Goal: Information Seeking & Learning: Check status

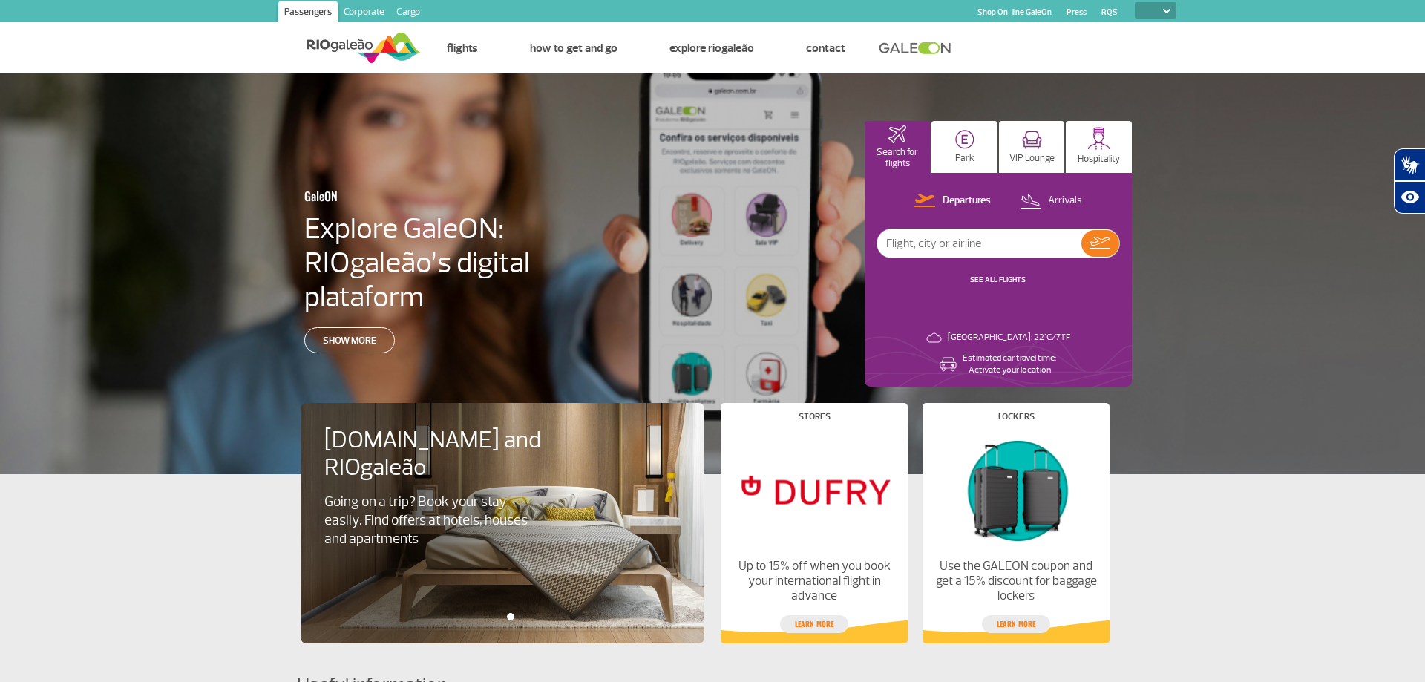
select select
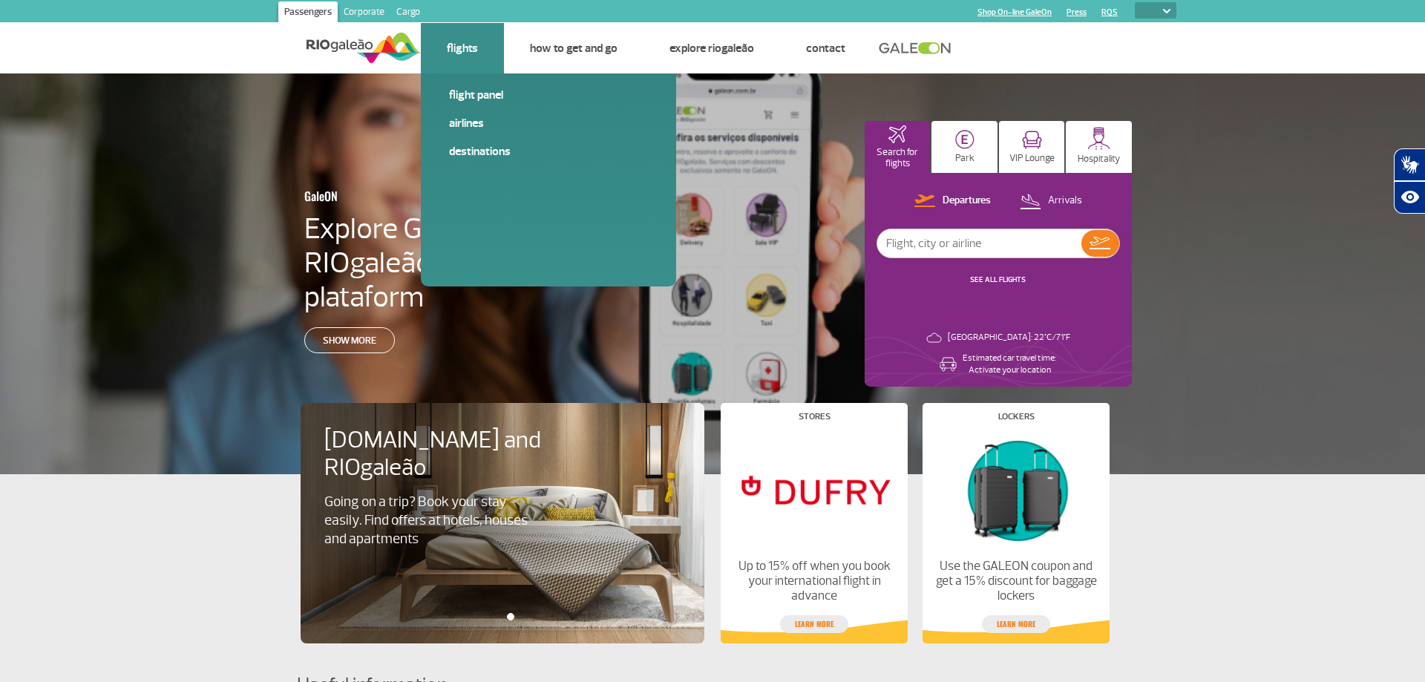
click at [476, 51] on link "Flights" at bounding box center [462, 48] width 31 height 15
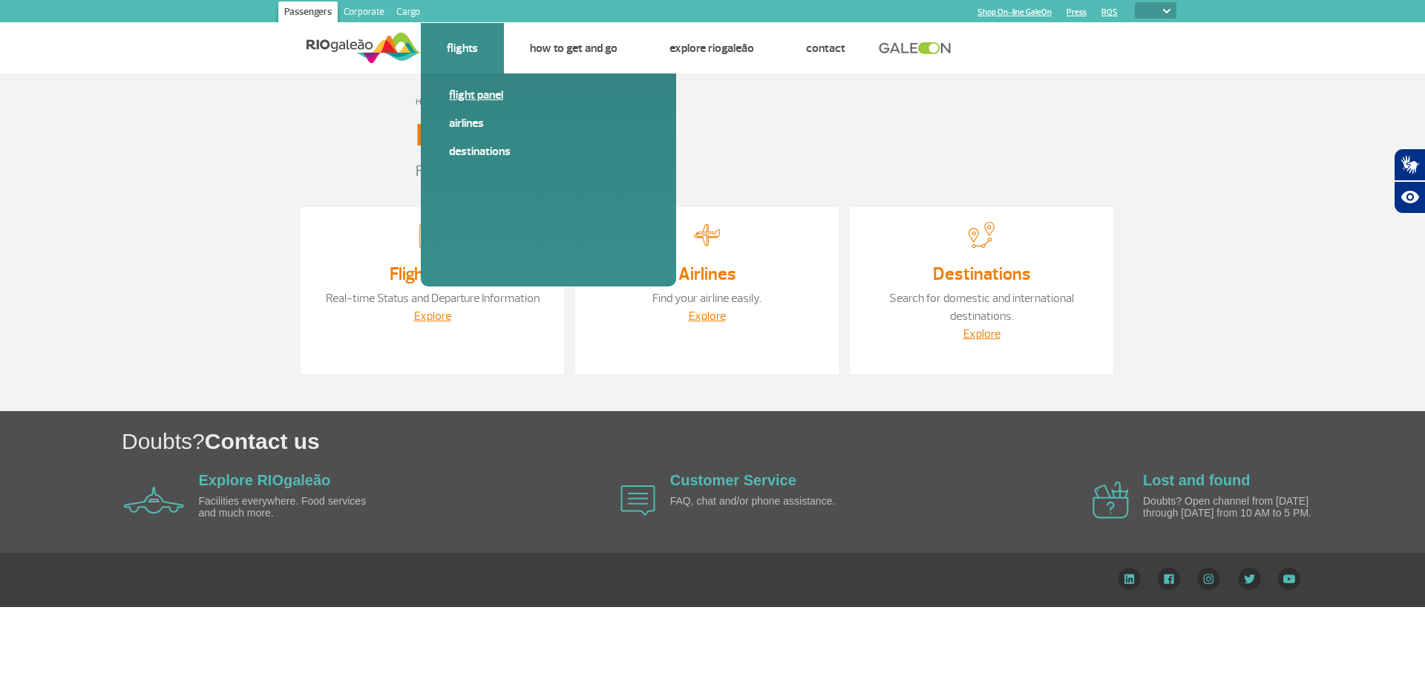
click at [478, 97] on link "Flight panel" at bounding box center [548, 95] width 199 height 16
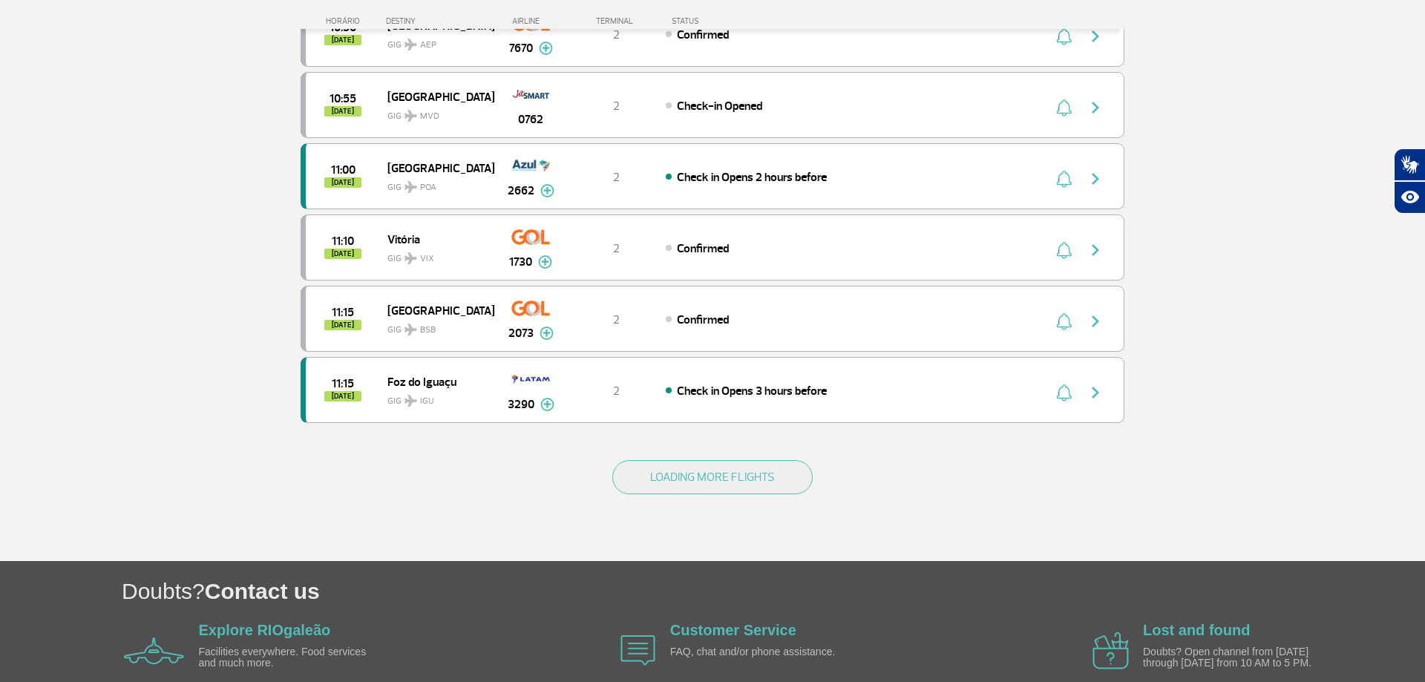
scroll to position [1287, 0]
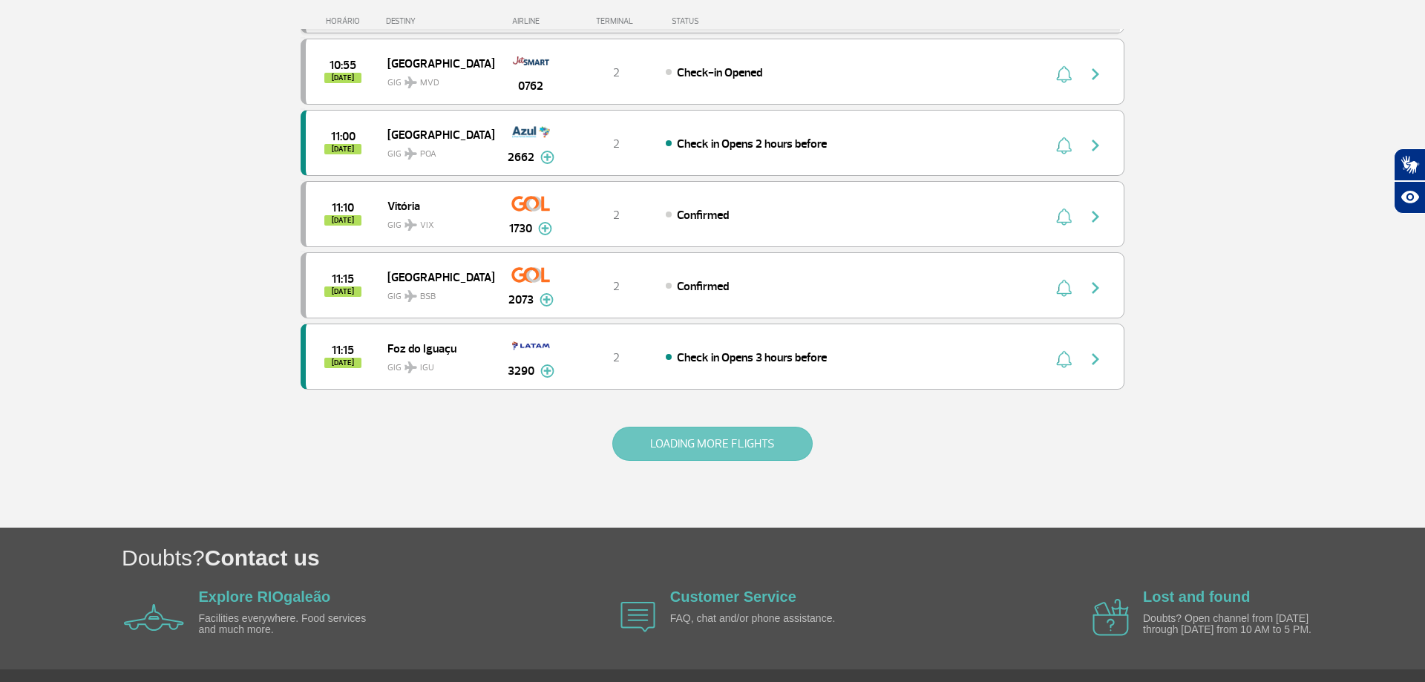
click at [703, 443] on button "LOADING MORE FLIGHTS" at bounding box center [712, 444] width 200 height 34
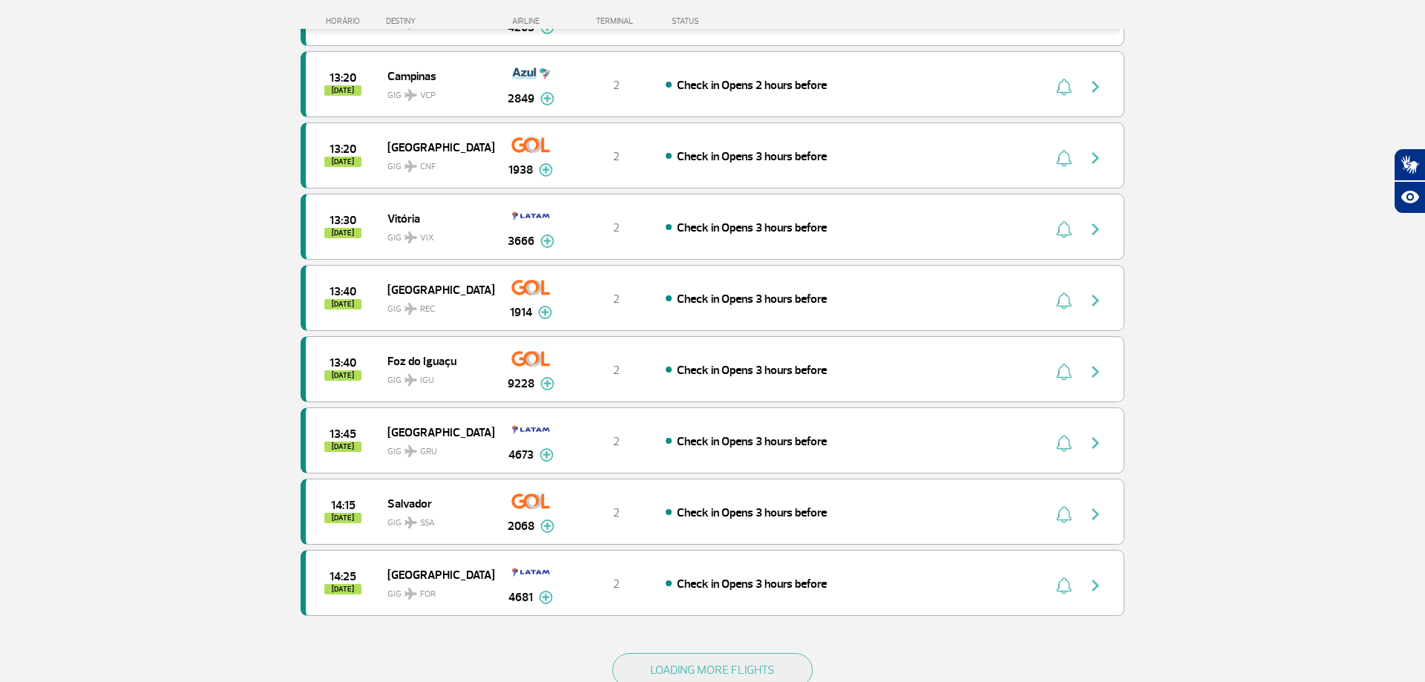
scroll to position [2754, 0]
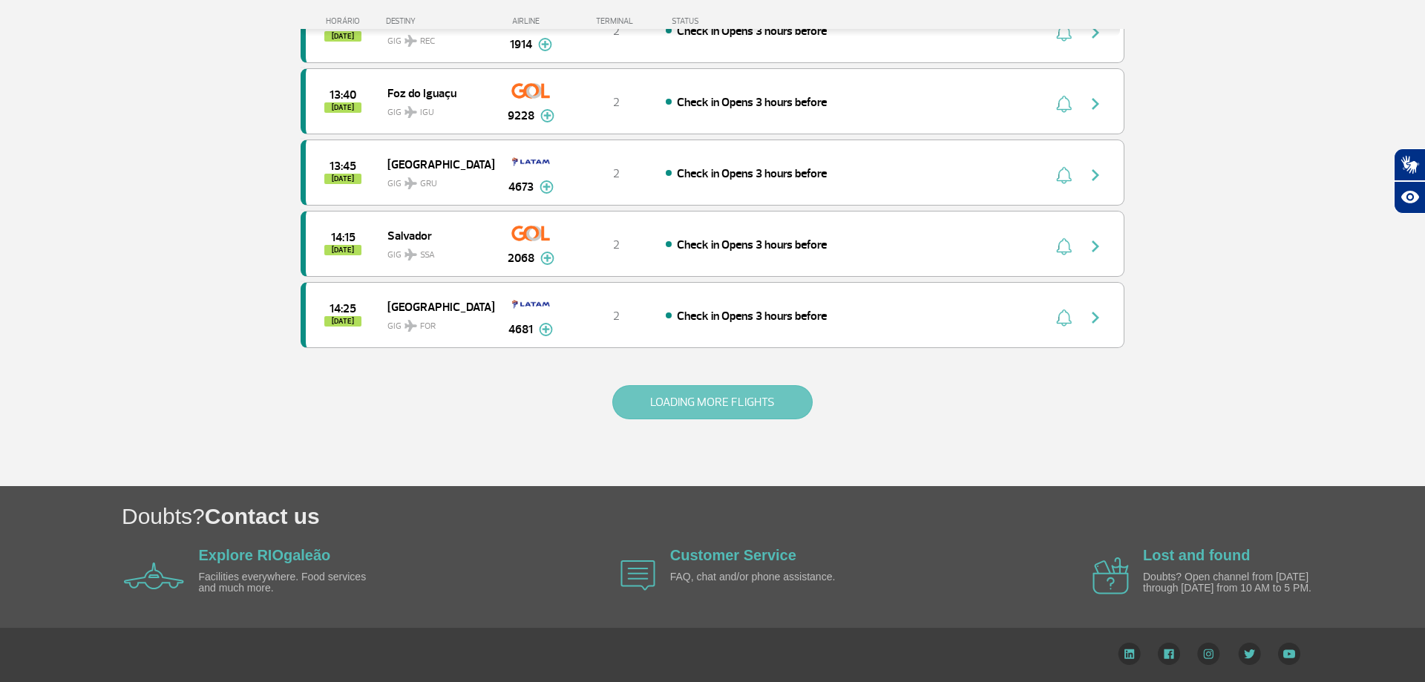
click at [712, 406] on button "LOADING MORE FLIGHTS" at bounding box center [712, 402] width 200 height 34
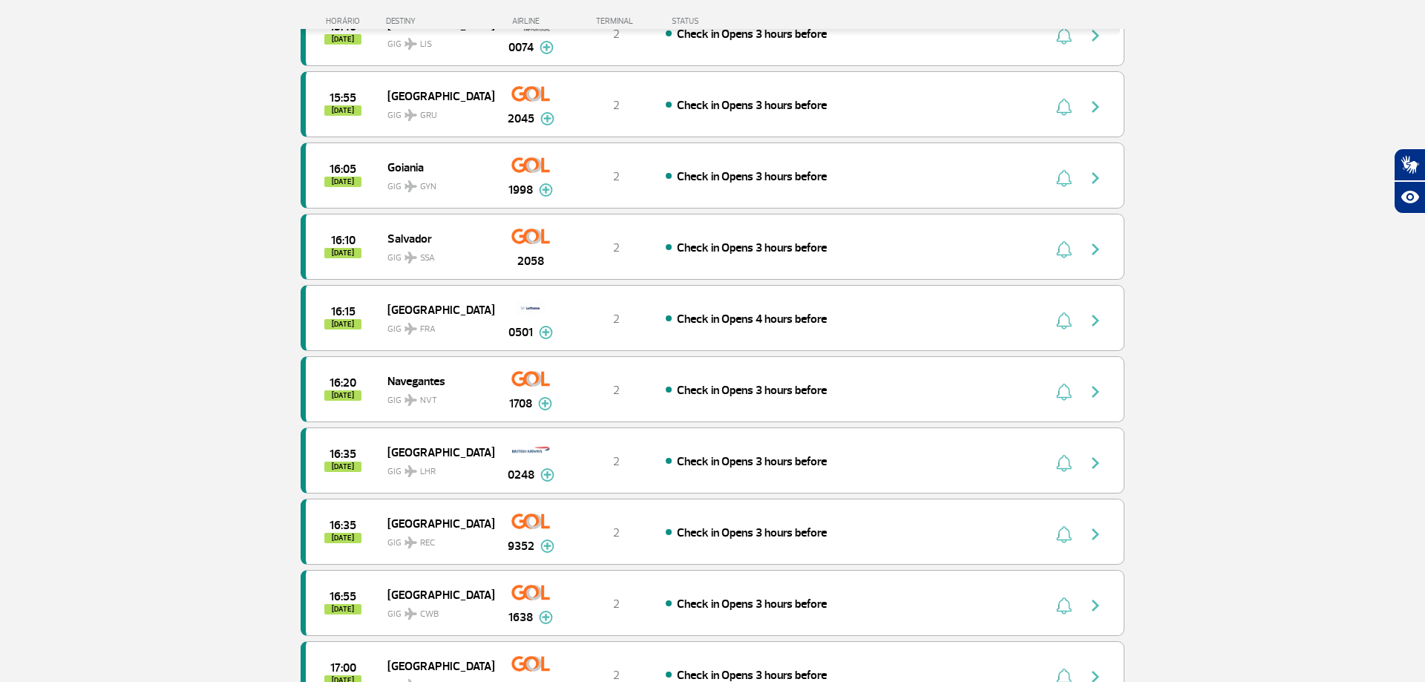
scroll to position [4169, 0]
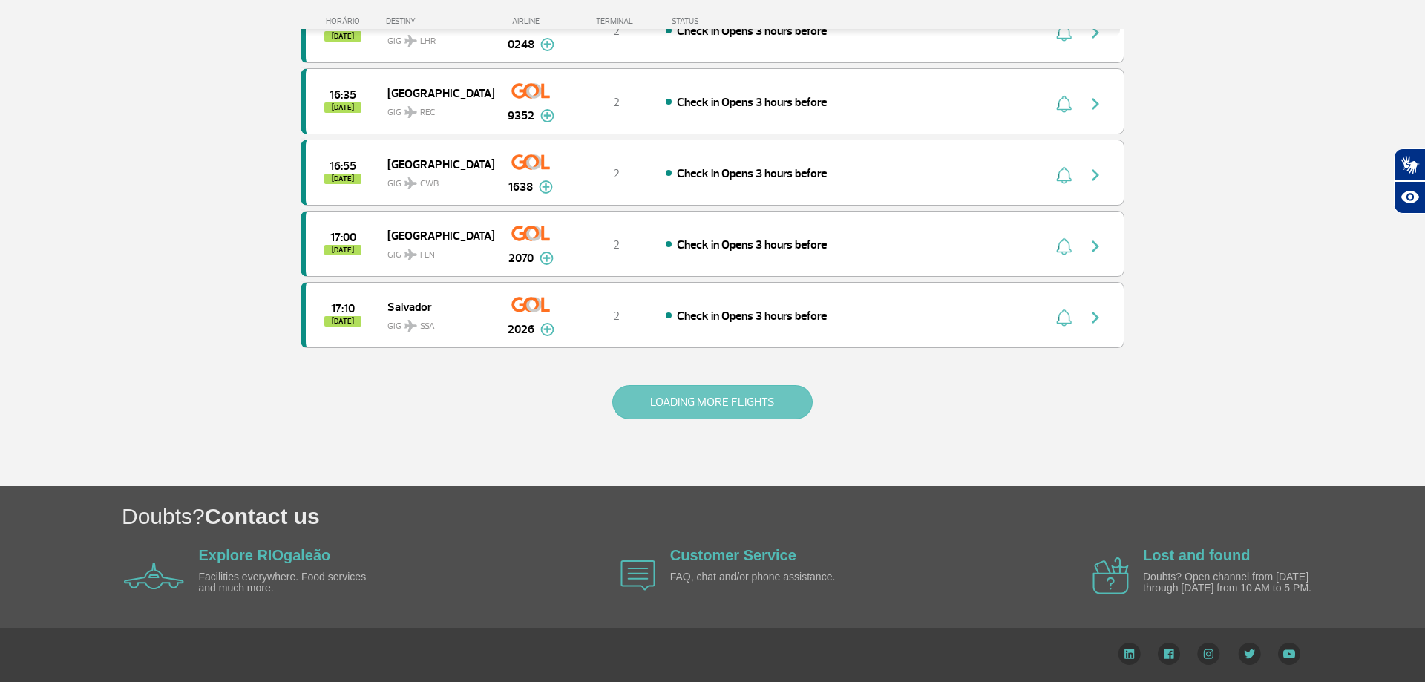
click at [724, 405] on button "LOADING MORE FLIGHTS" at bounding box center [712, 402] width 200 height 34
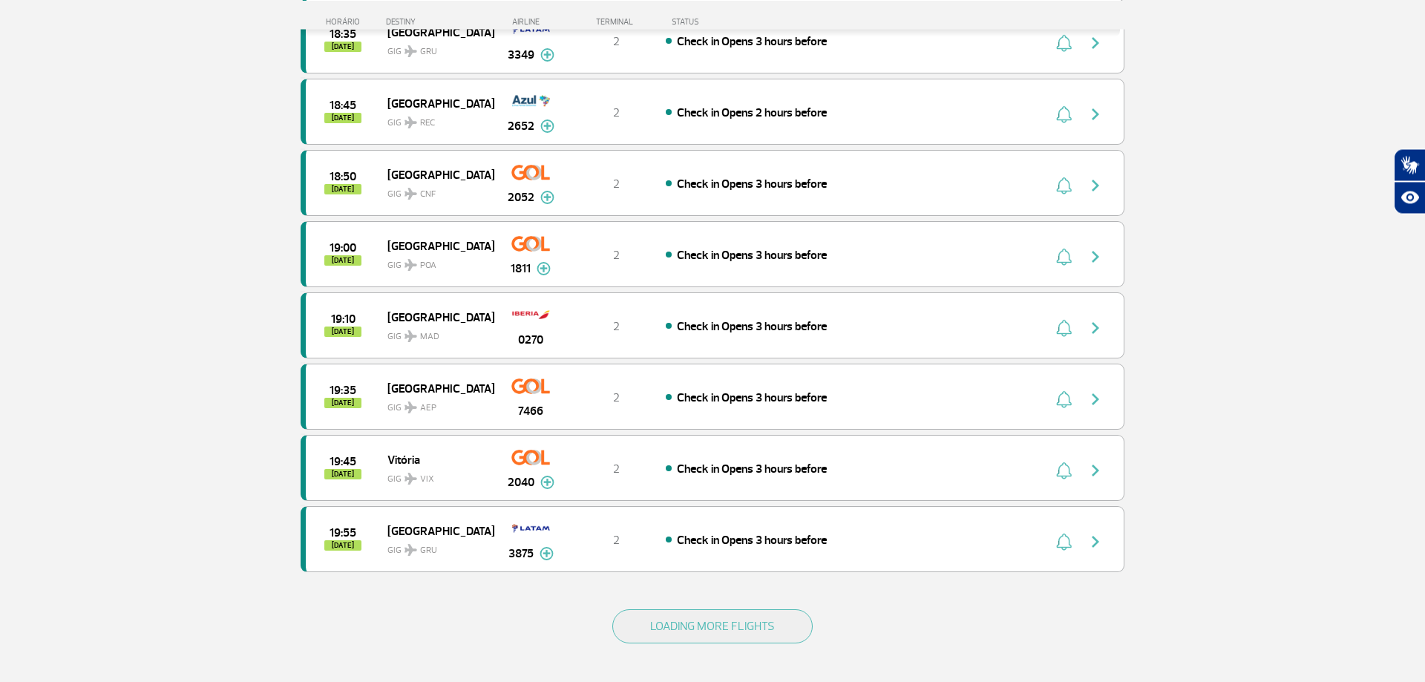
scroll to position [5594, 0]
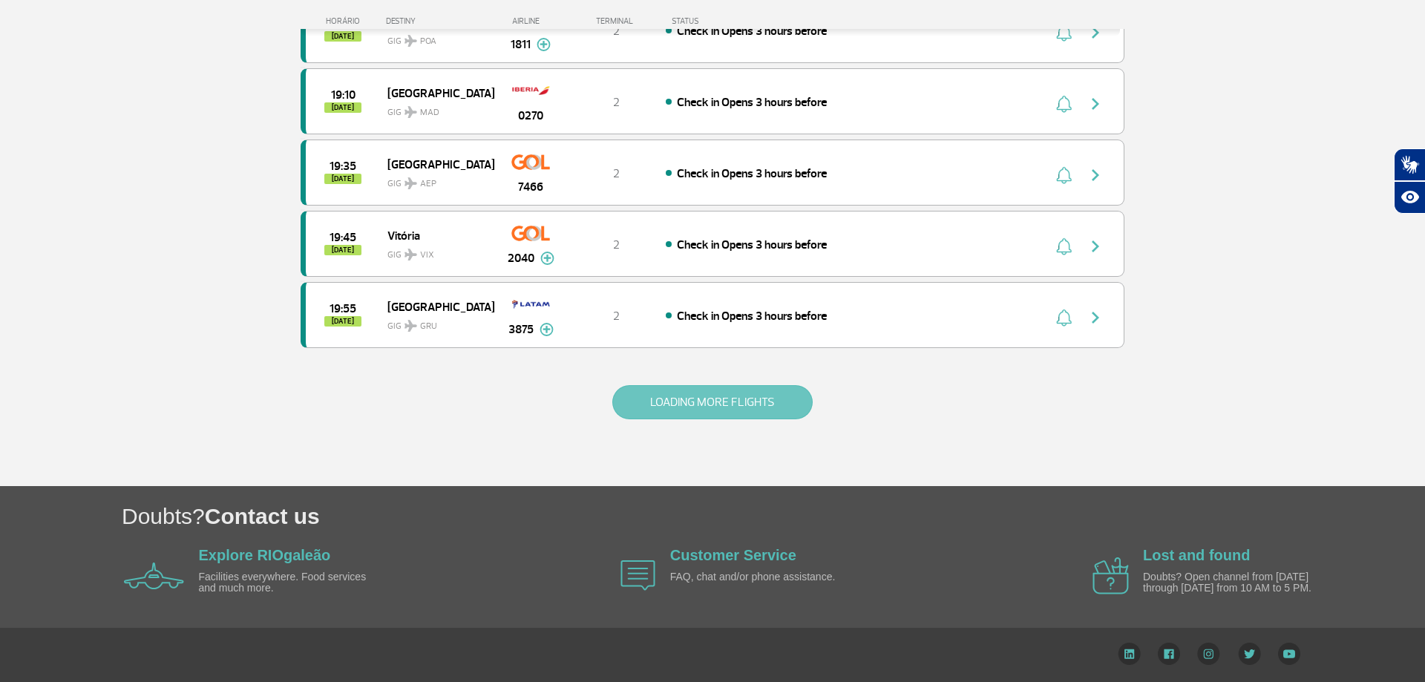
click at [687, 404] on button "LOADING MORE FLIGHTS" at bounding box center [712, 402] width 200 height 34
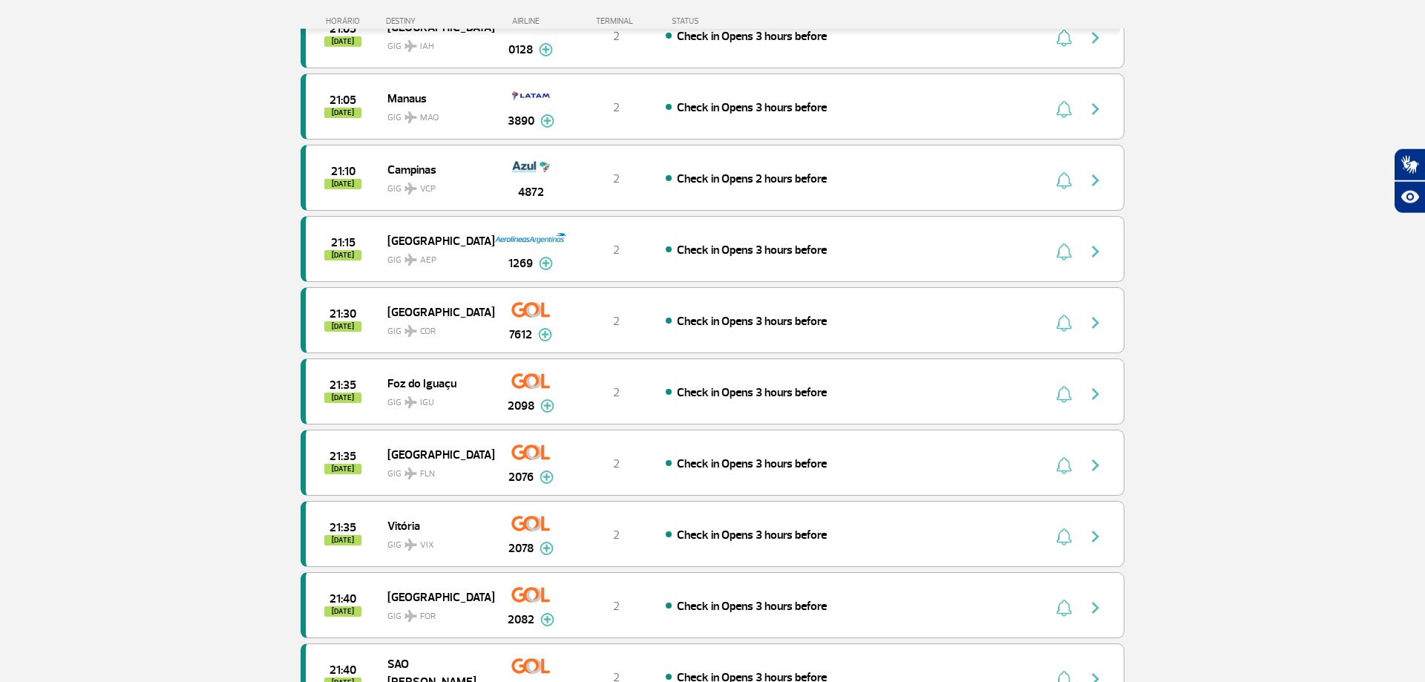
scroll to position [6881, 0]
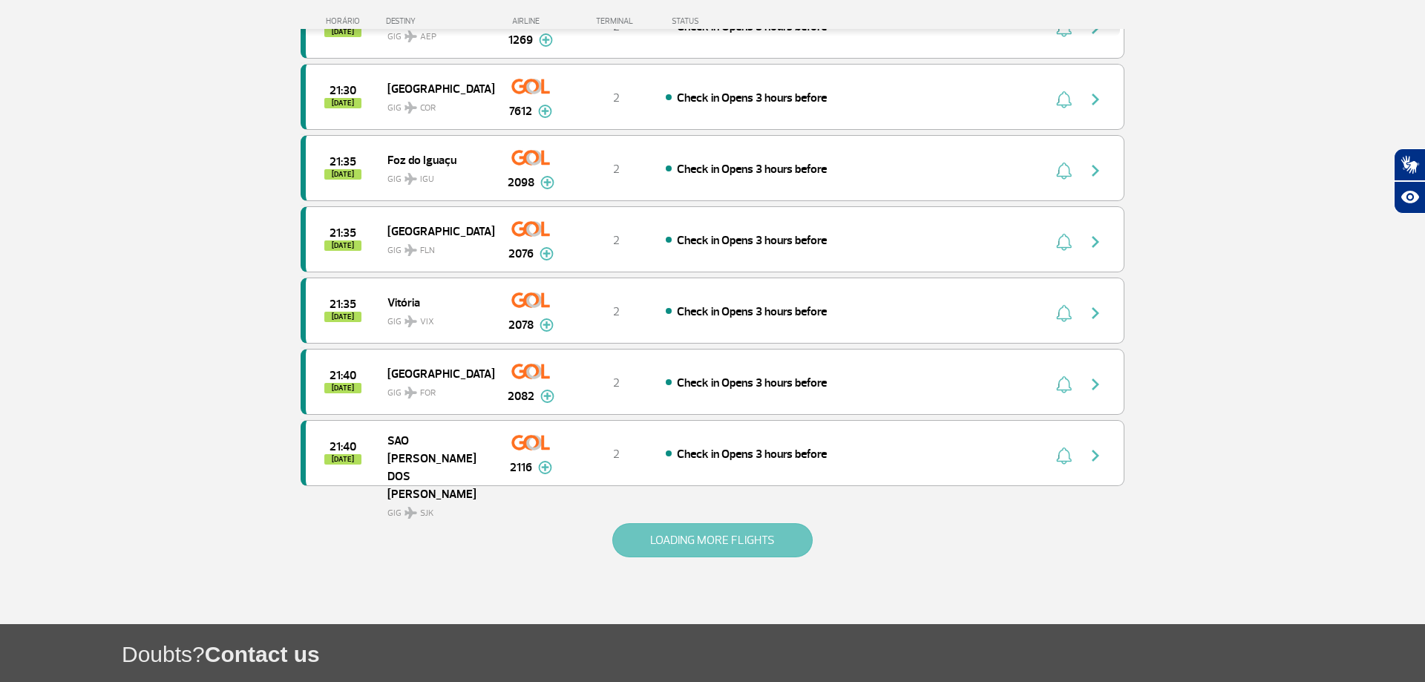
click at [724, 537] on button "LOADING MORE FLIGHTS" at bounding box center [712, 540] width 200 height 34
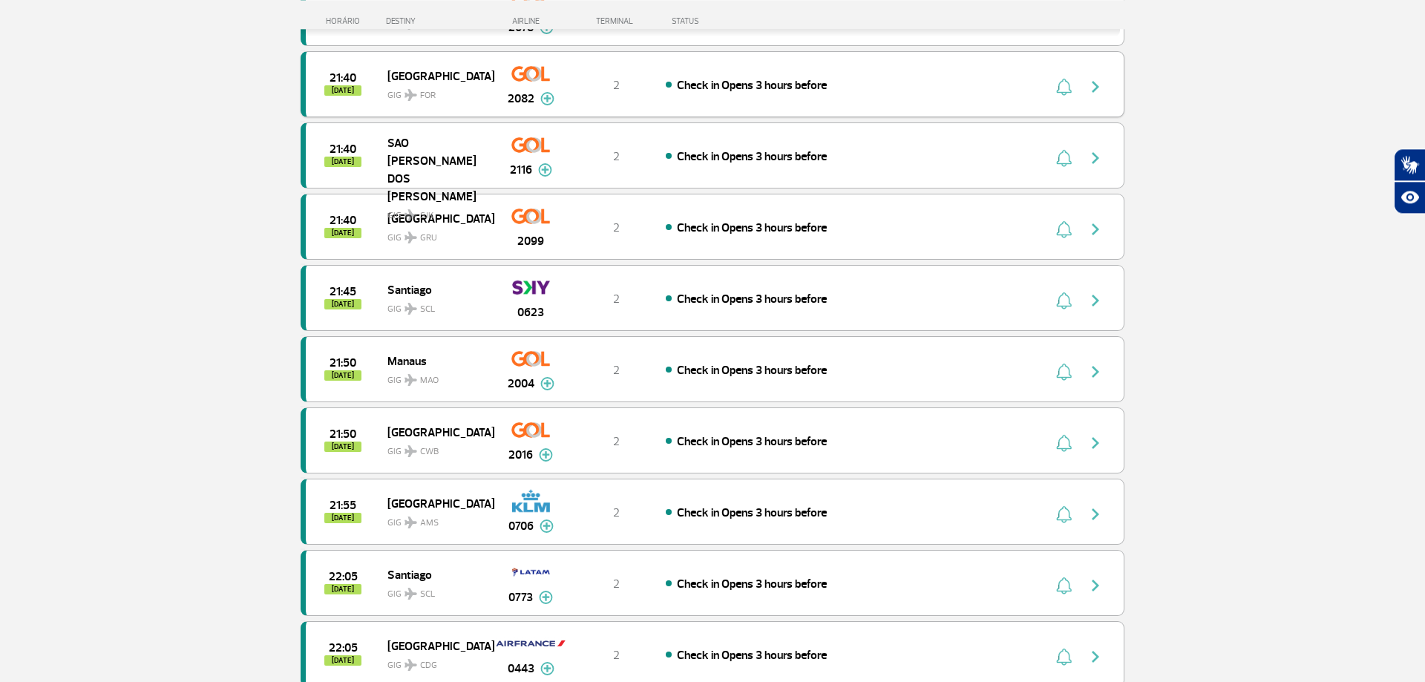
scroll to position [7259, 0]
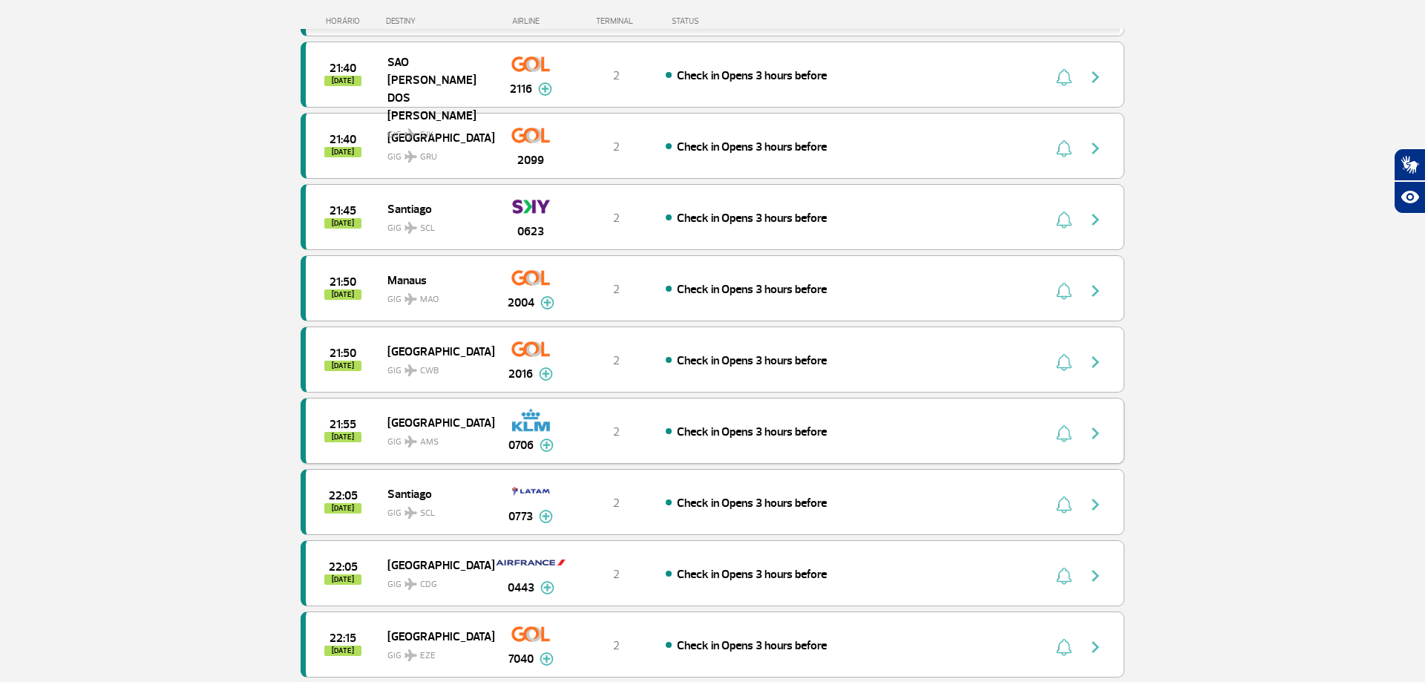
click at [1096, 434] on img "button" at bounding box center [1096, 434] width 18 height 18
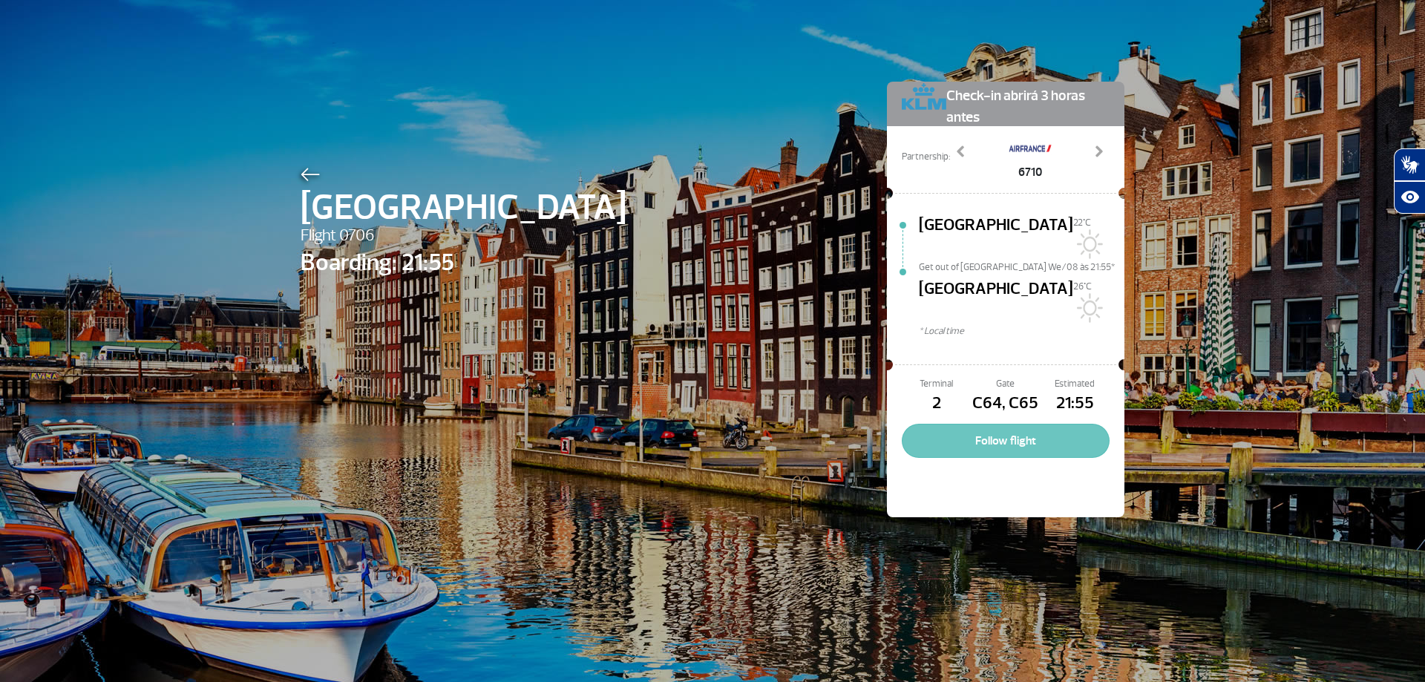
click at [964, 424] on button "Follow flight" at bounding box center [1006, 441] width 208 height 34
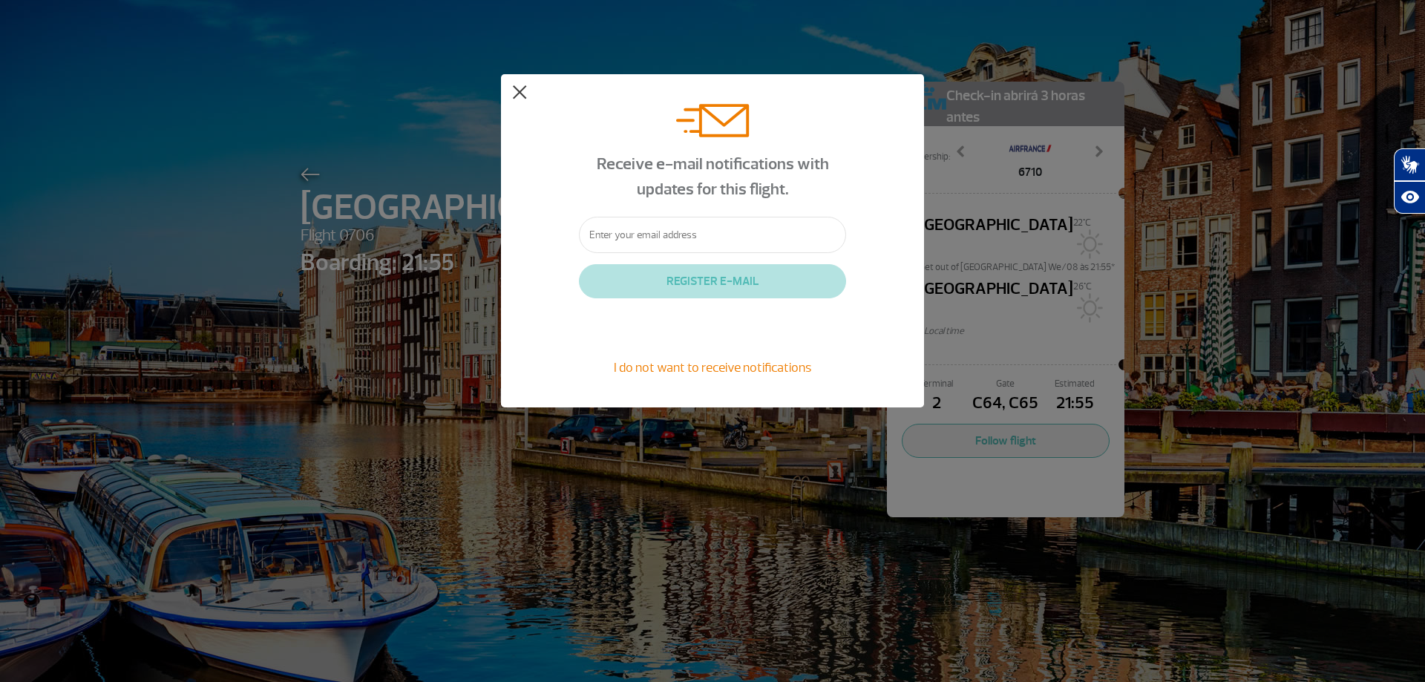
click at [517, 92] on button at bounding box center [519, 92] width 15 height 15
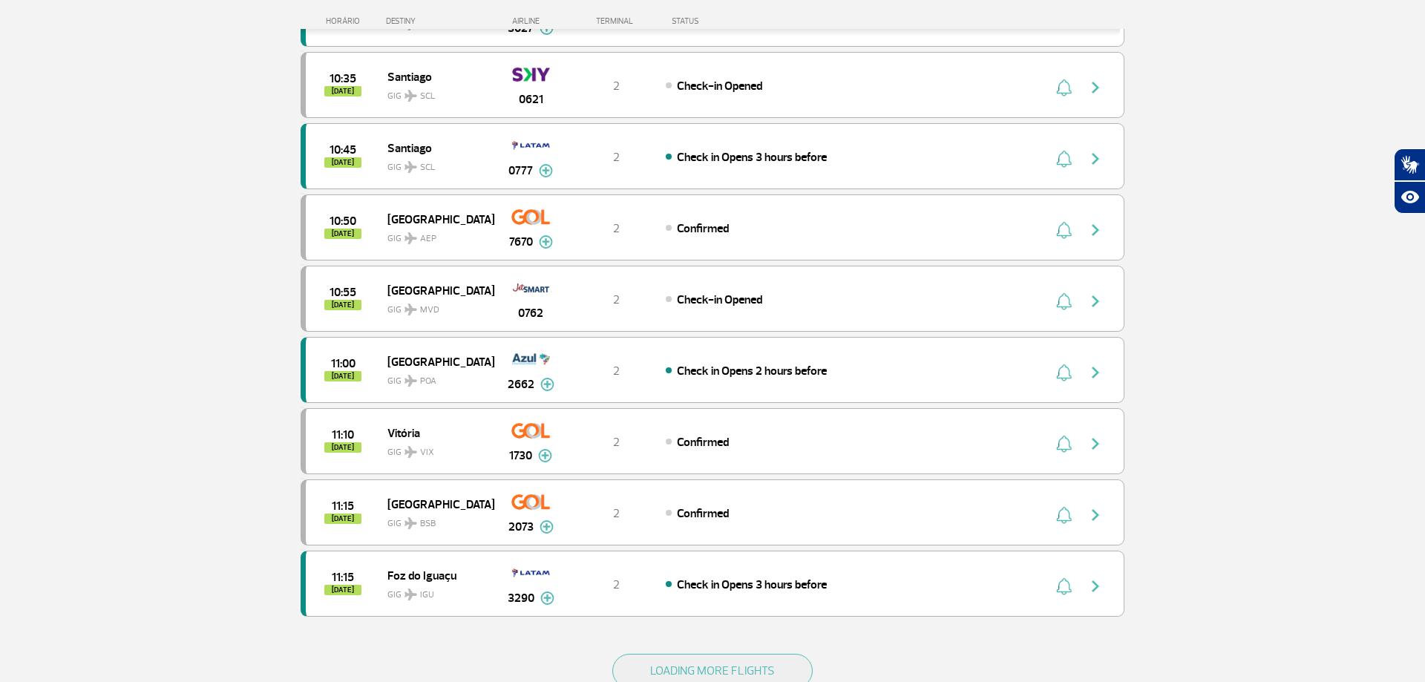
scroll to position [1329, 0]
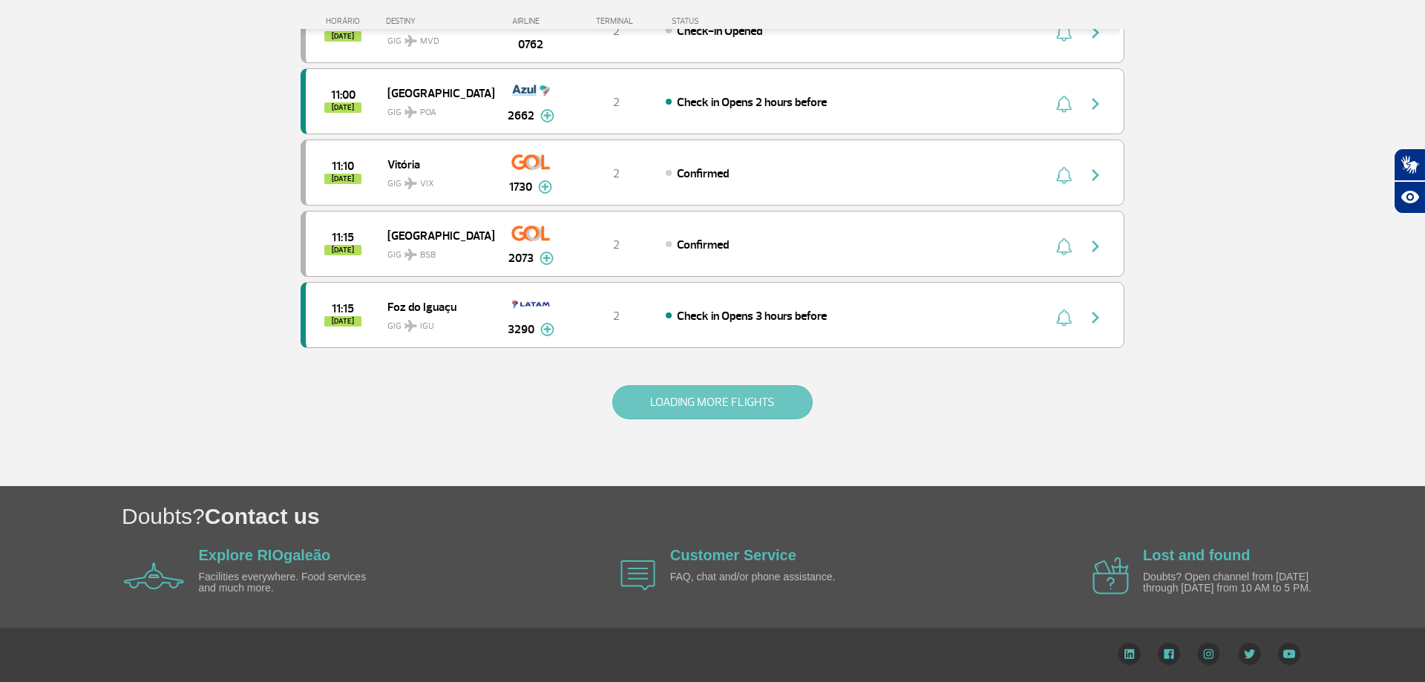
click at [695, 387] on button "LOADING MORE FLIGHTS" at bounding box center [712, 402] width 200 height 34
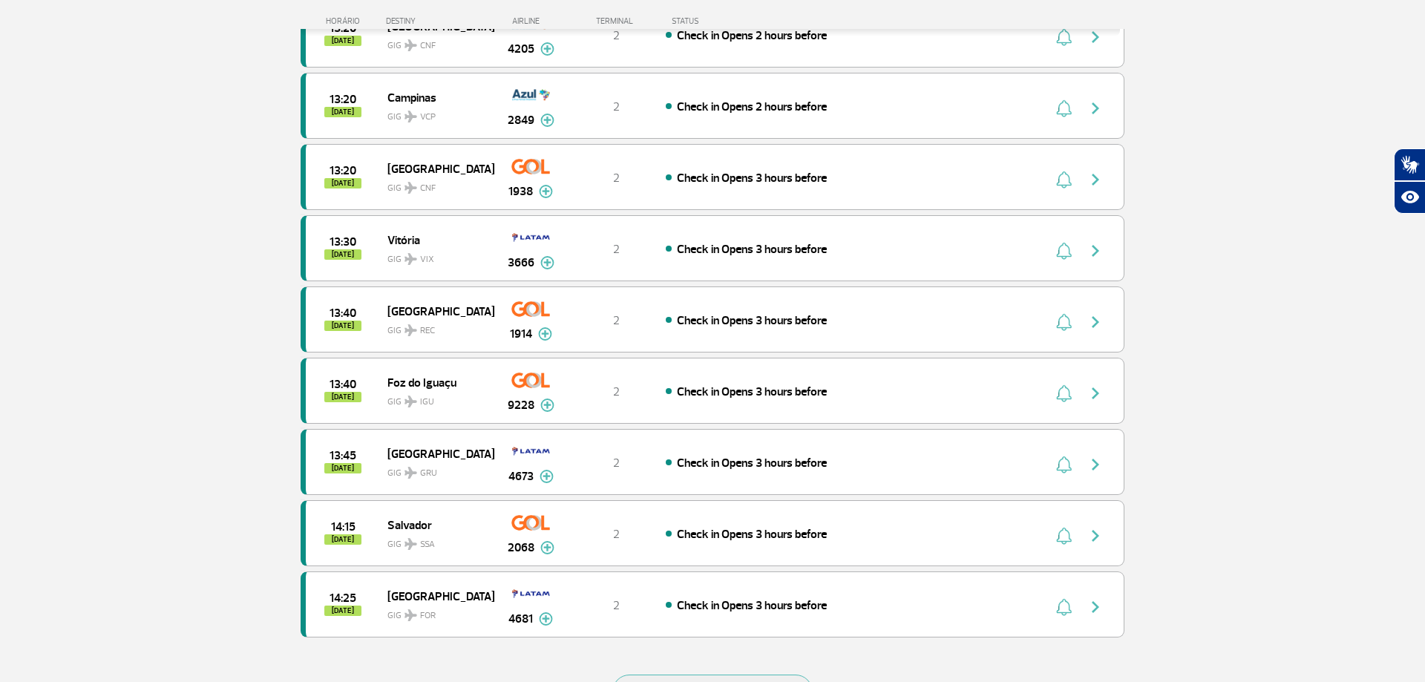
scroll to position [2754, 0]
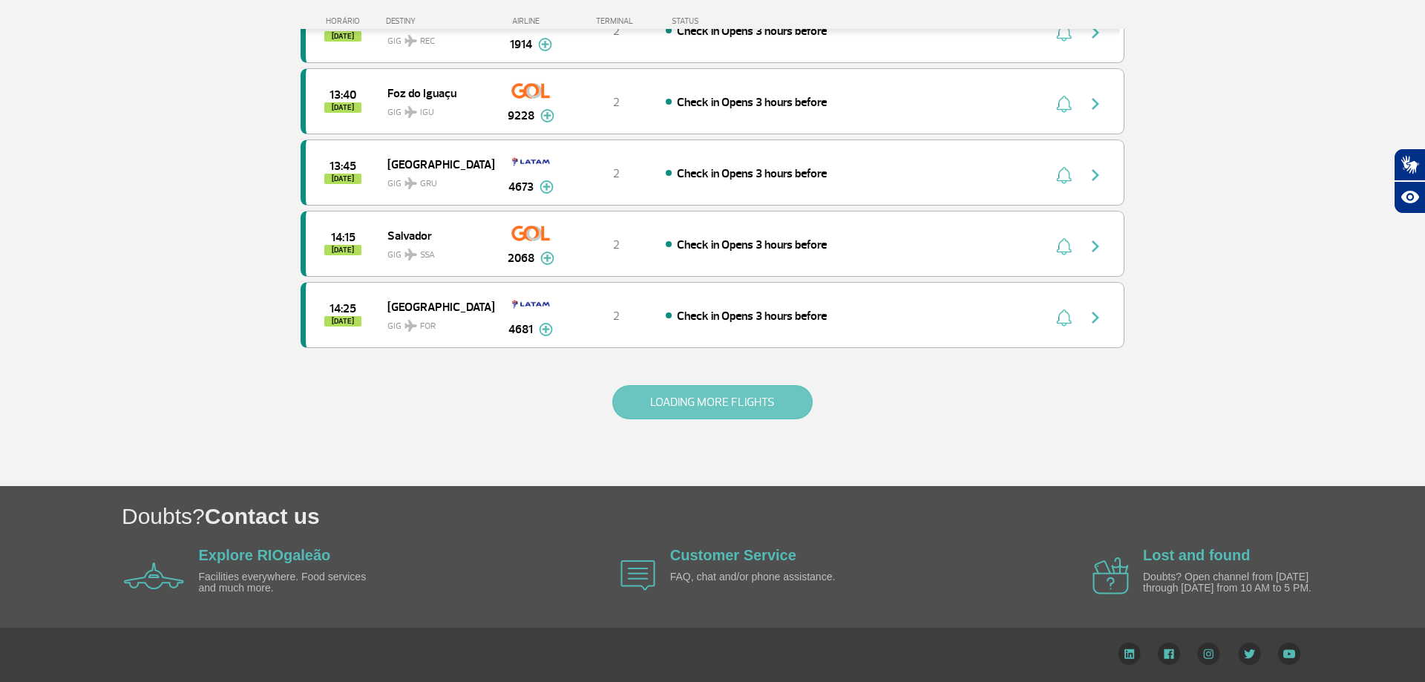
click at [694, 406] on button "LOADING MORE FLIGHTS" at bounding box center [712, 402] width 200 height 34
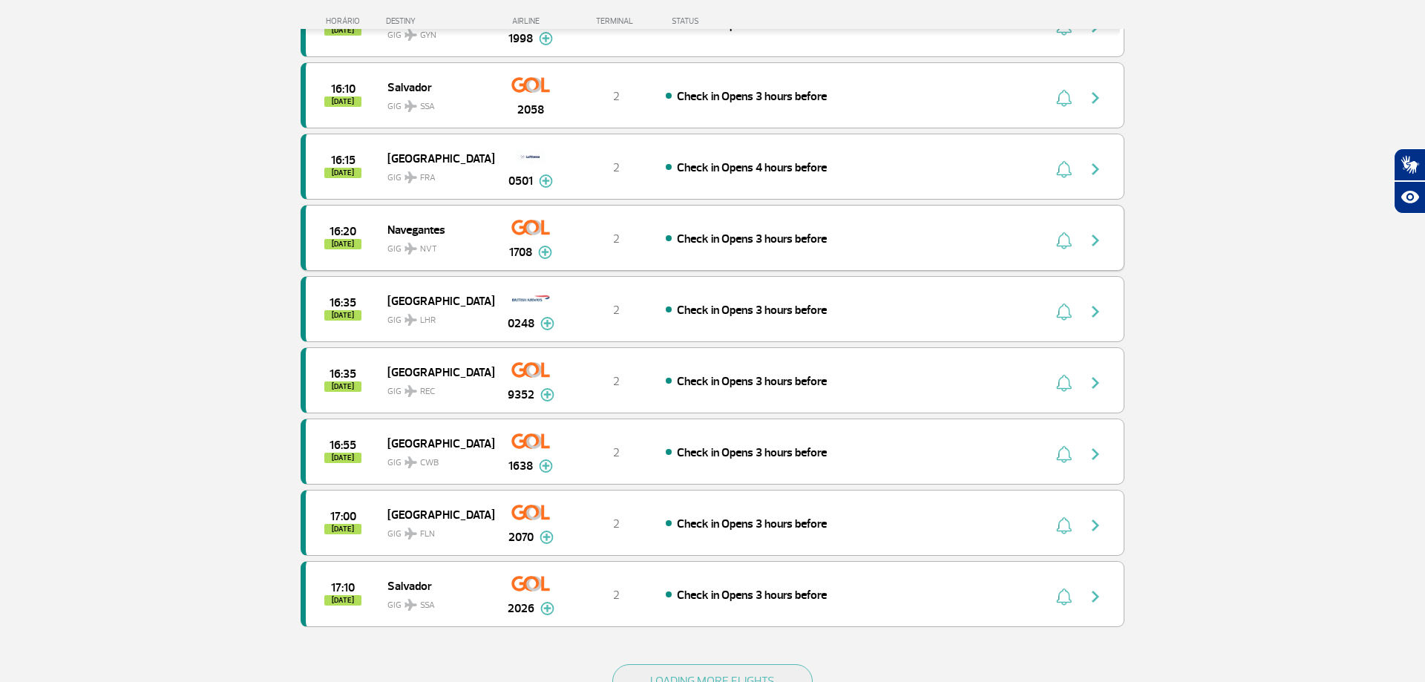
scroll to position [4169, 0]
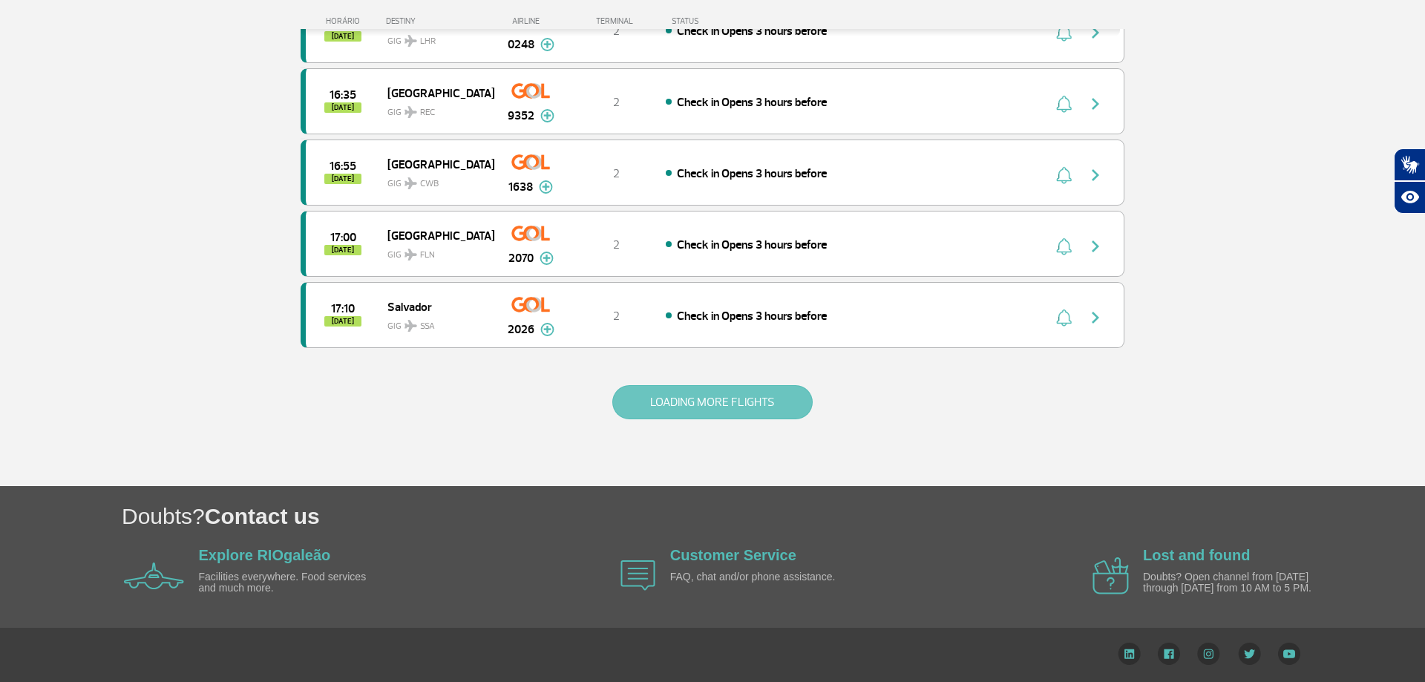
click at [711, 410] on button "LOADING MORE FLIGHTS" at bounding box center [712, 402] width 200 height 34
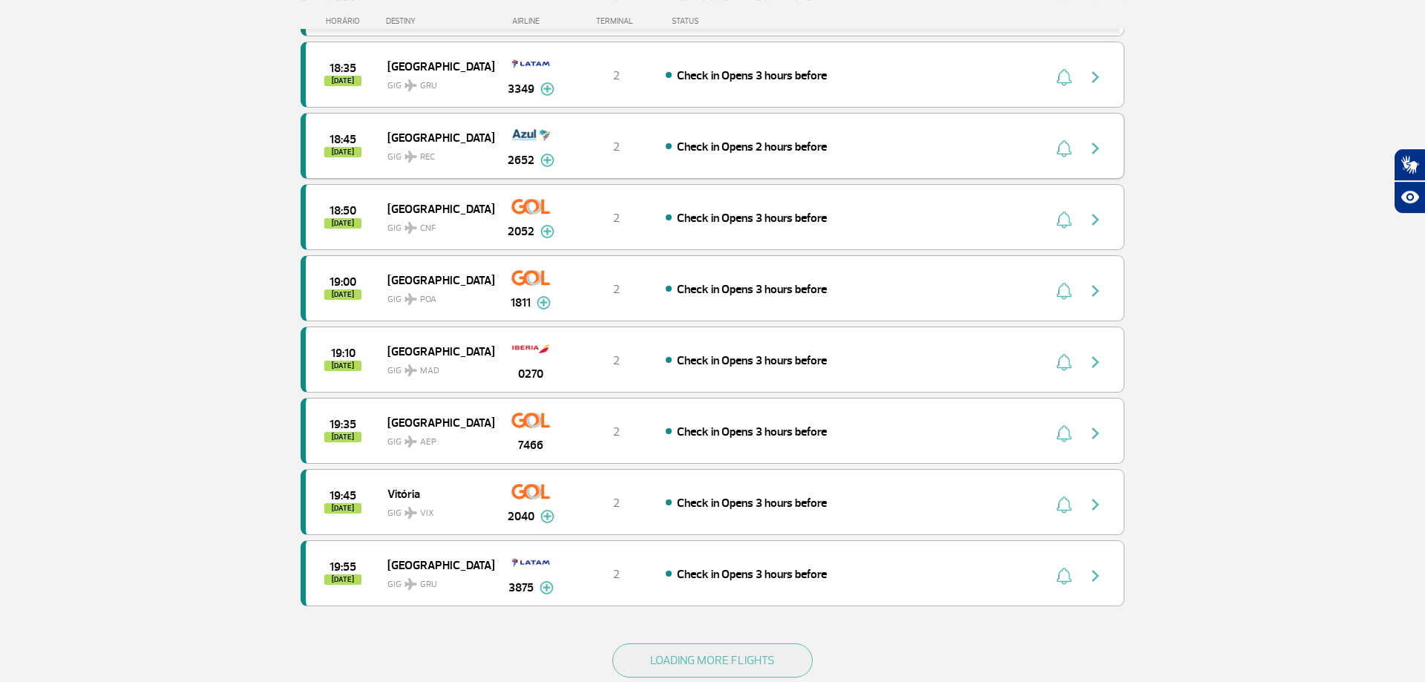
scroll to position [5594, 0]
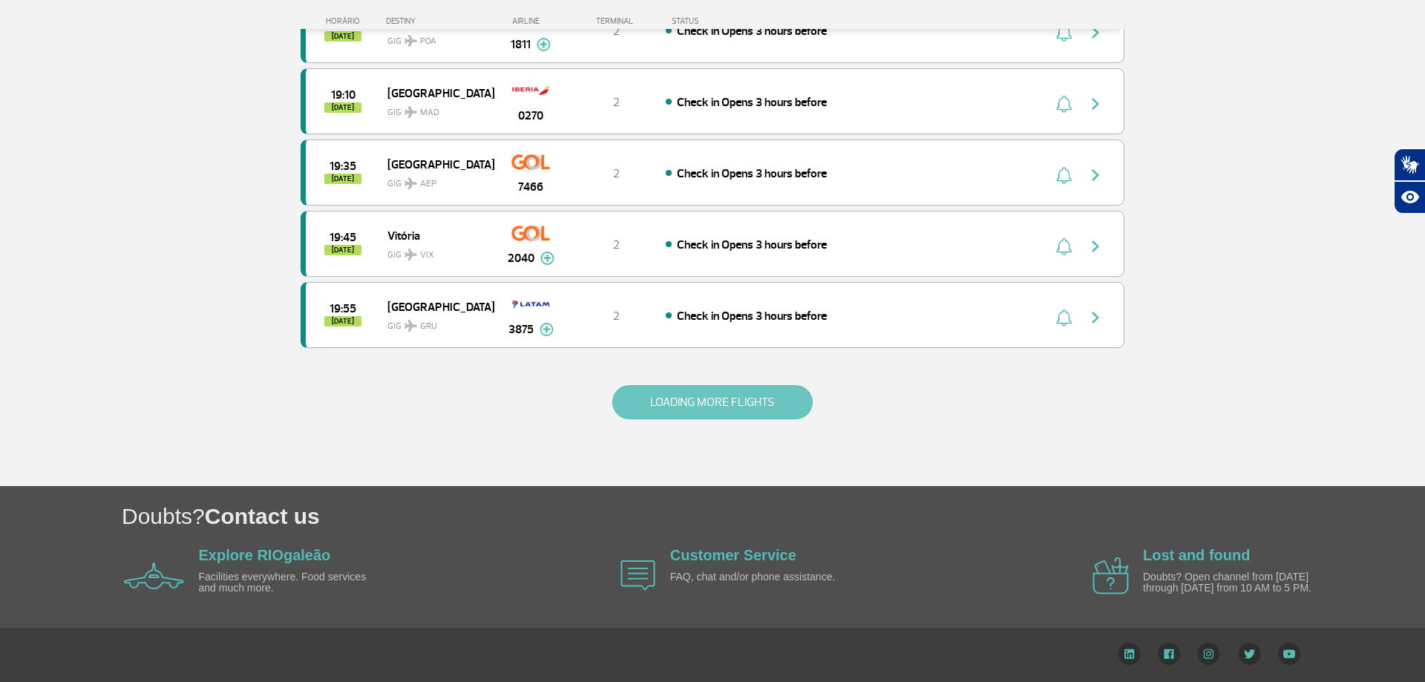
click at [702, 392] on button "LOADING MORE FLIGHTS" at bounding box center [712, 402] width 200 height 34
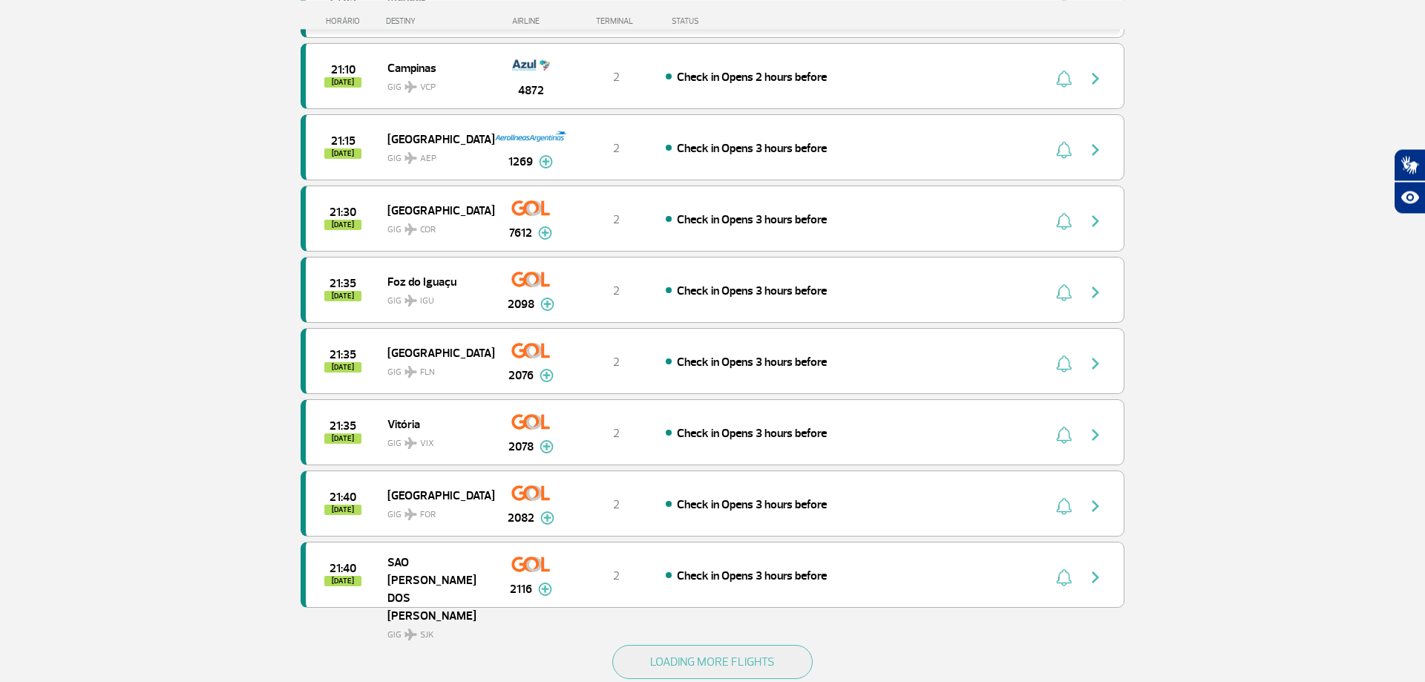
scroll to position [6805, 0]
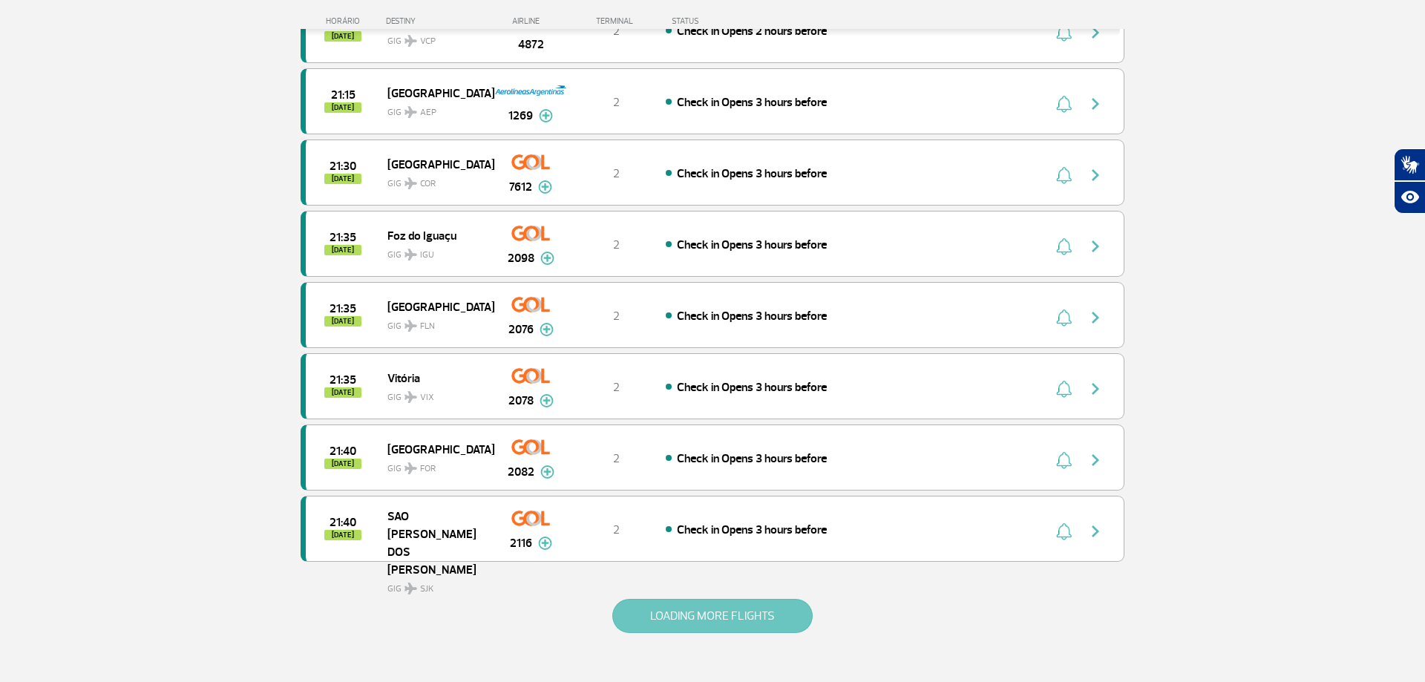
click at [710, 618] on button "LOADING MORE FLIGHTS" at bounding box center [712, 616] width 200 height 34
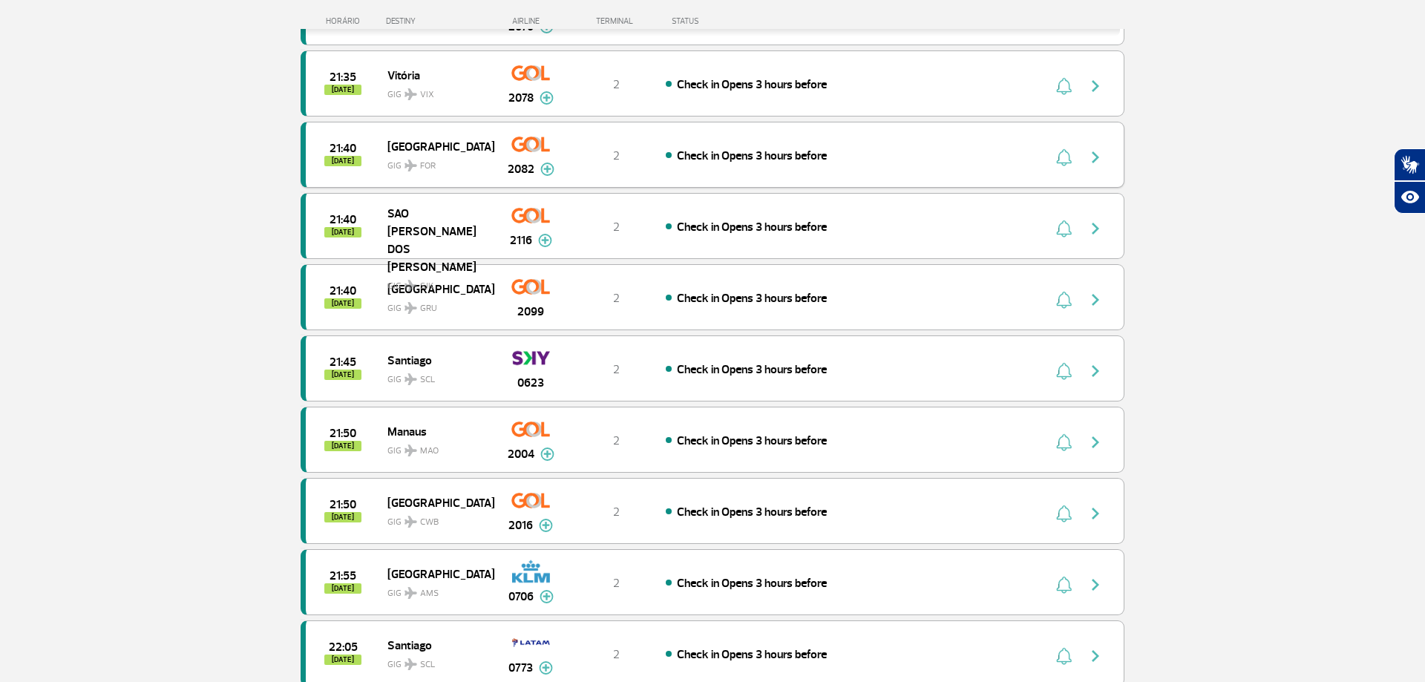
scroll to position [7259, 0]
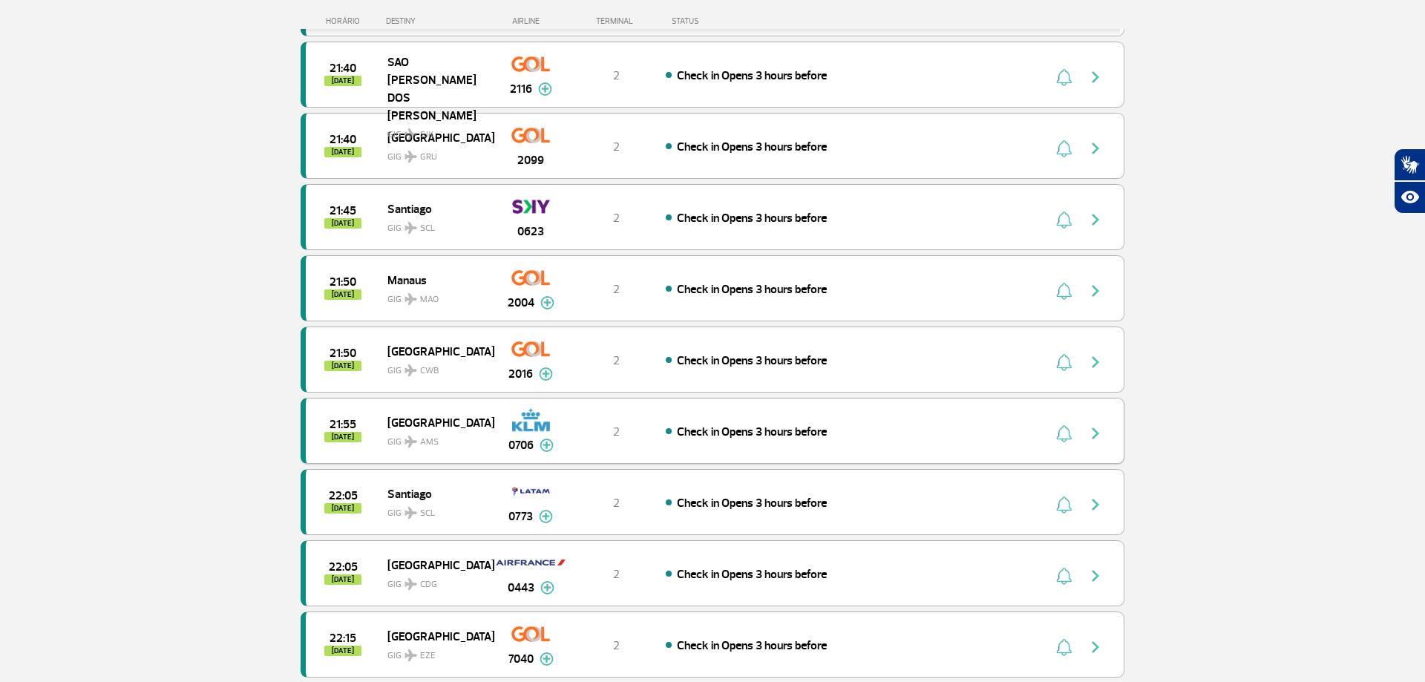
click at [520, 424] on img at bounding box center [531, 420] width 38 height 25
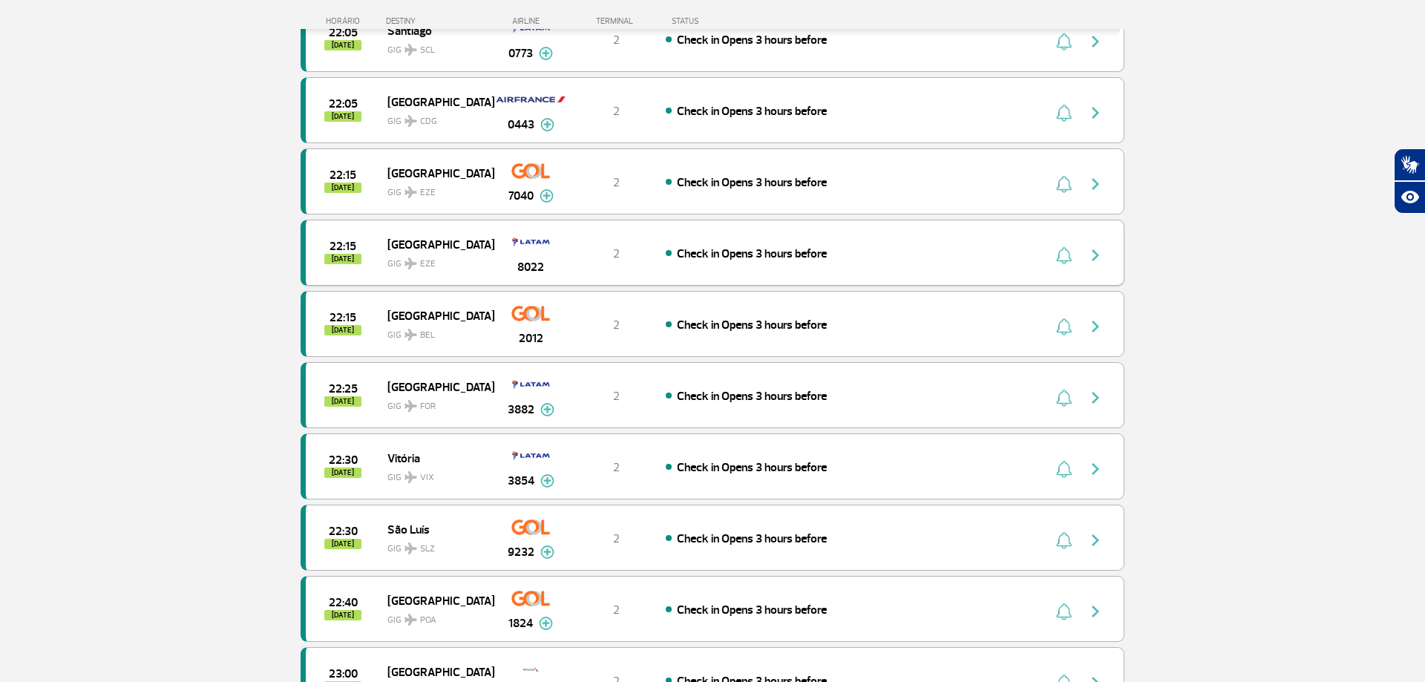
scroll to position [7571, 0]
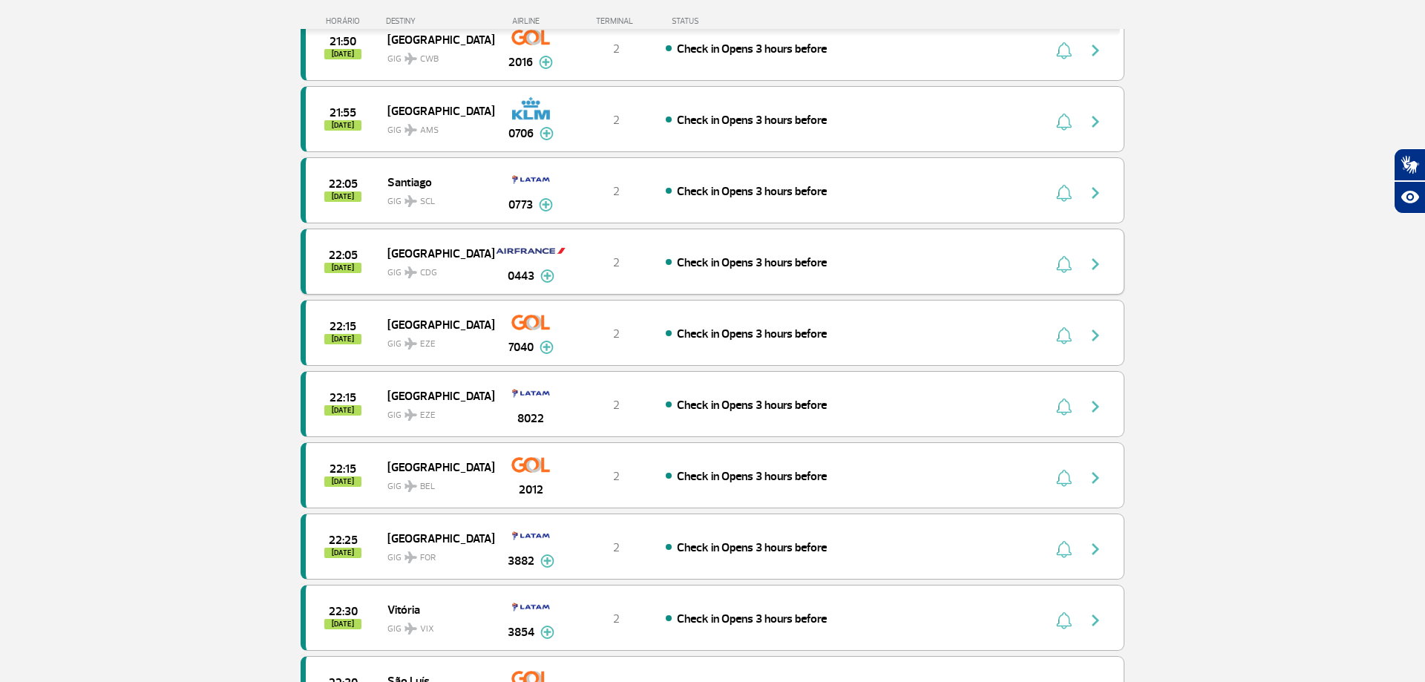
click at [1093, 258] on img "button" at bounding box center [1096, 264] width 18 height 18
